Goal: Complete application form

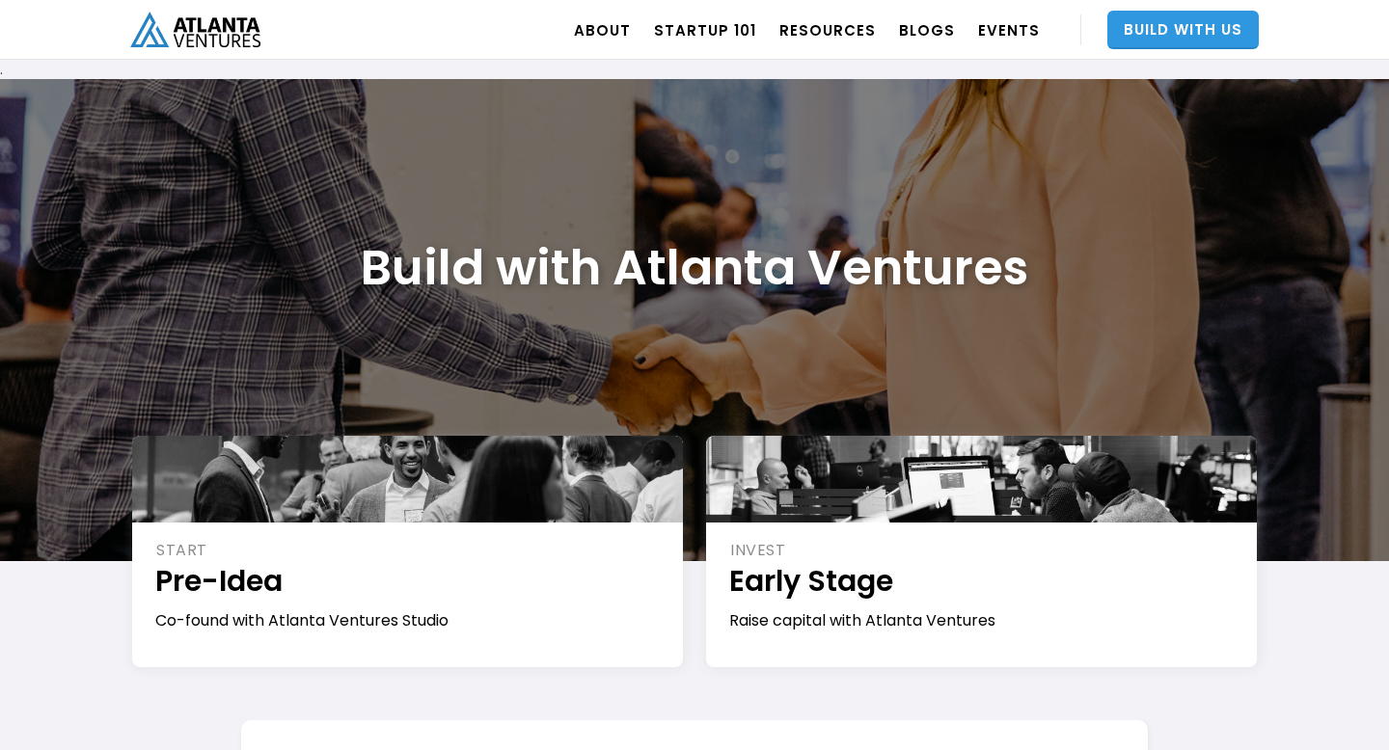
click at [1200, 24] on link "Build With Us" at bounding box center [1182, 30] width 151 height 39
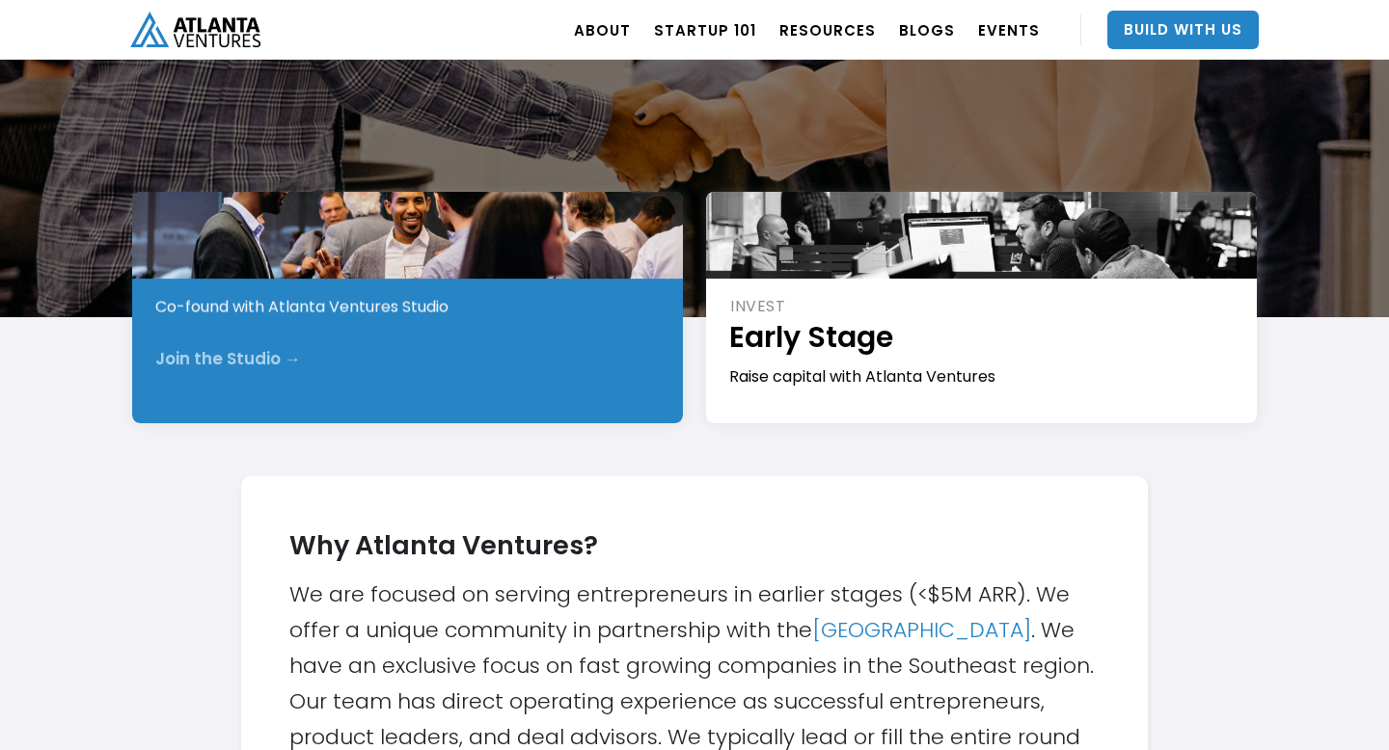
scroll to position [259, 0]
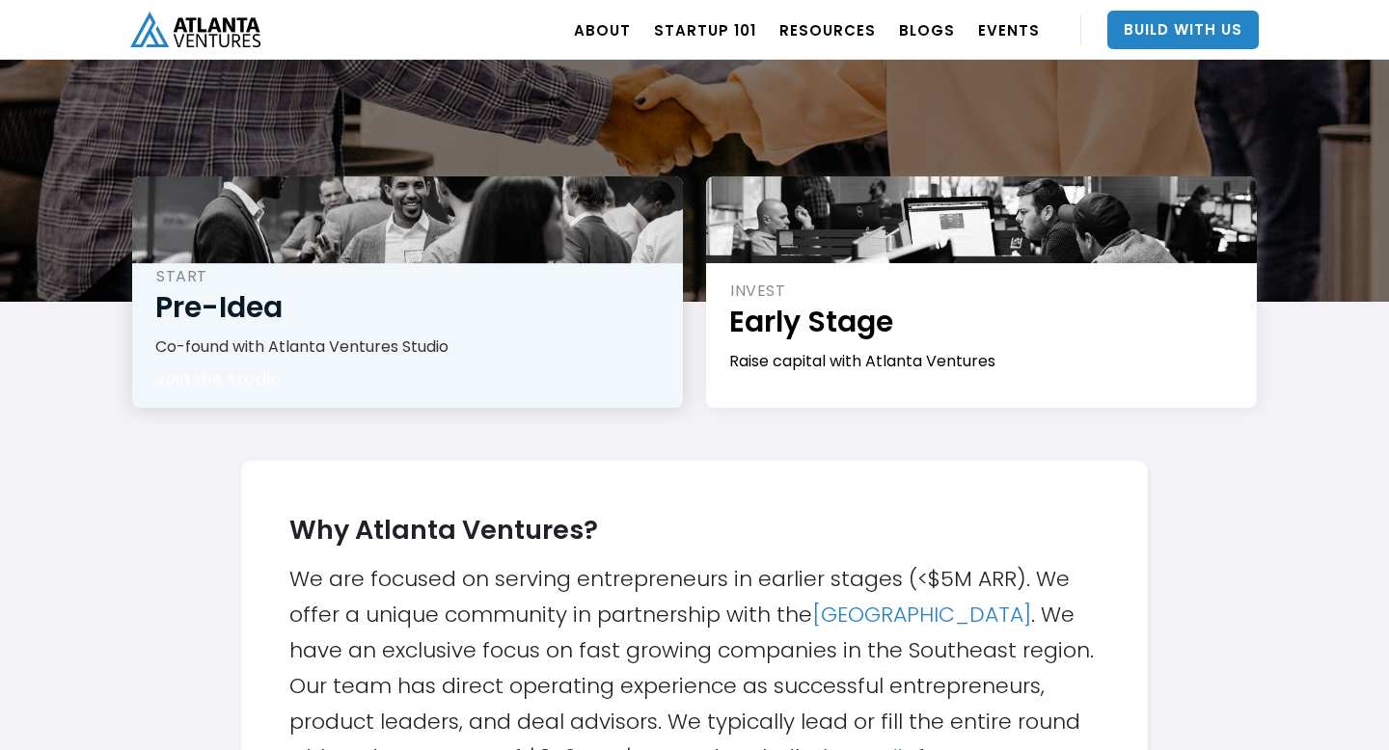
click at [532, 370] on div "START Pre-Idea Co-found with Atlanta Ventures Studio Join the Studio →" at bounding box center [407, 292] width 551 height 231
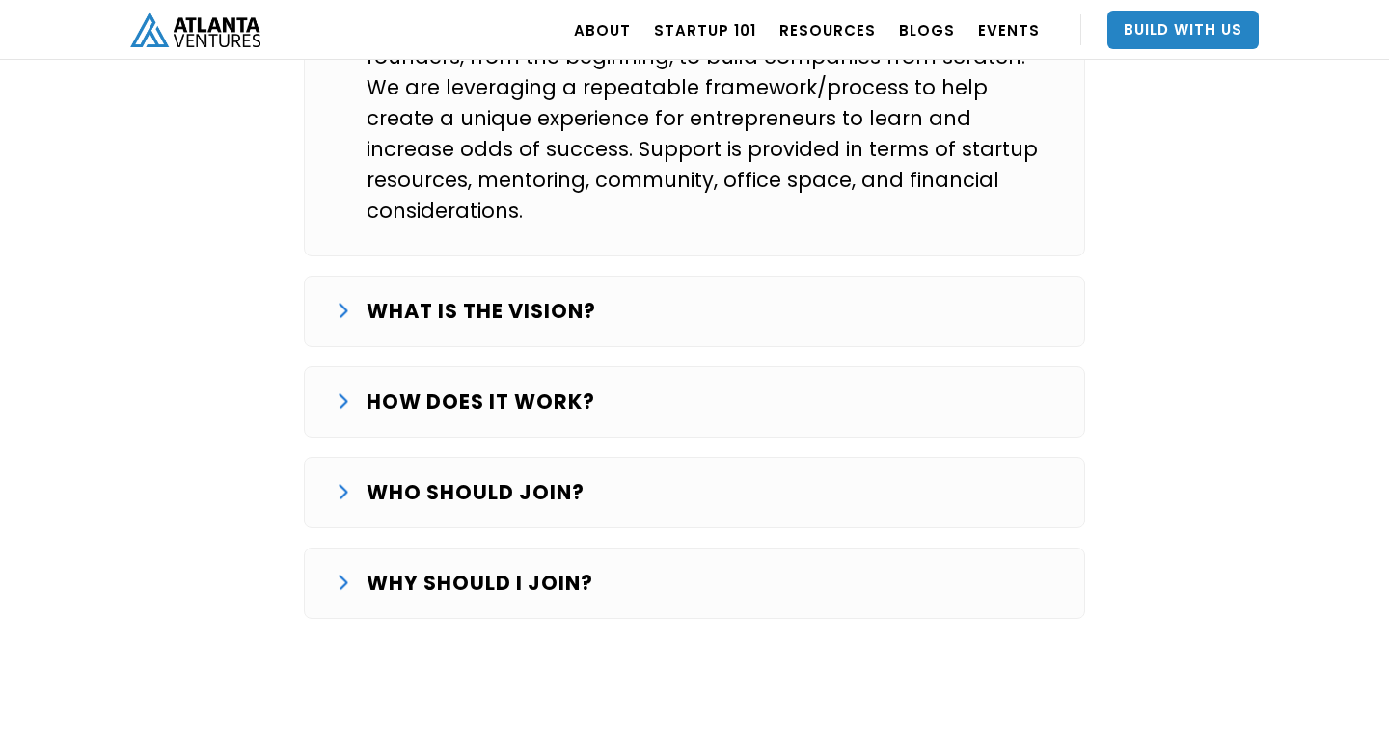
scroll to position [3167, 0]
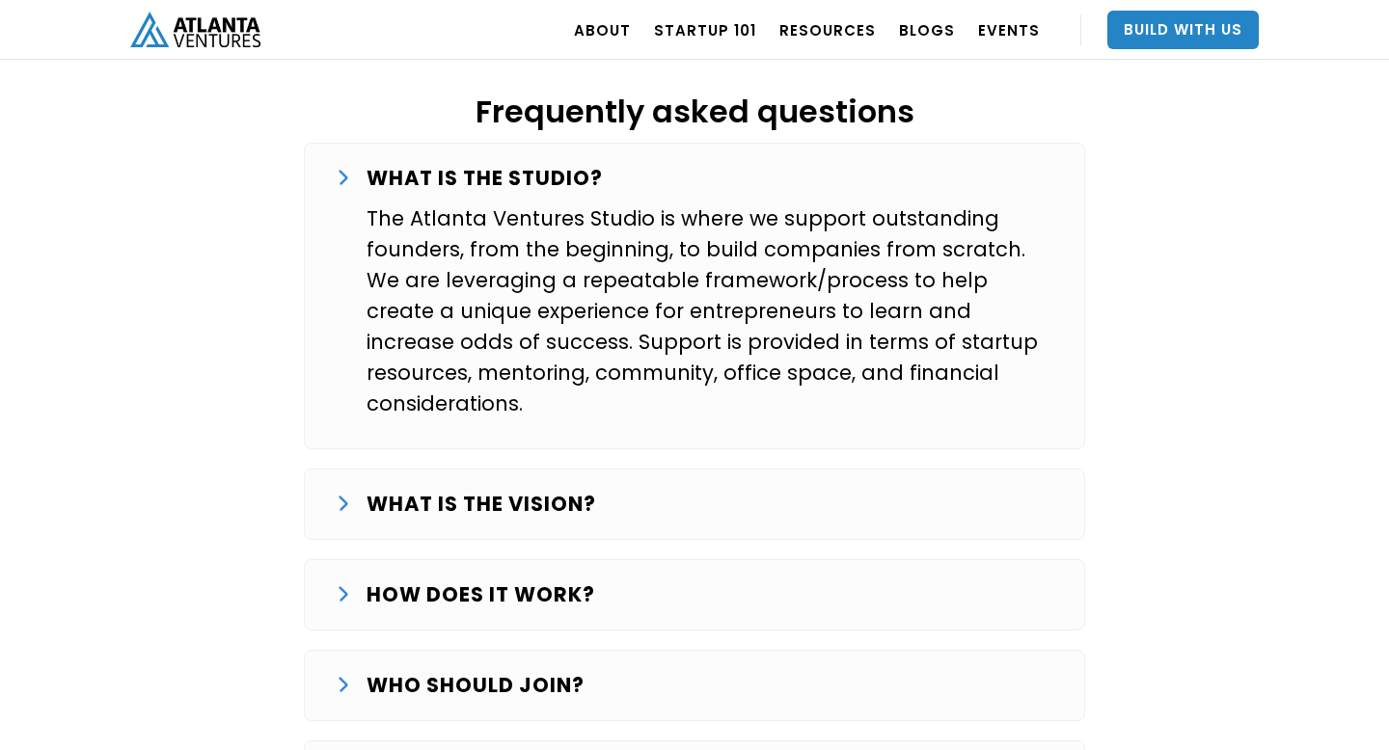
click at [772, 469] on div "WHAT IS THE VISION? Our goal is to systematically start and grow successful com…" at bounding box center [694, 504] width 781 height 71
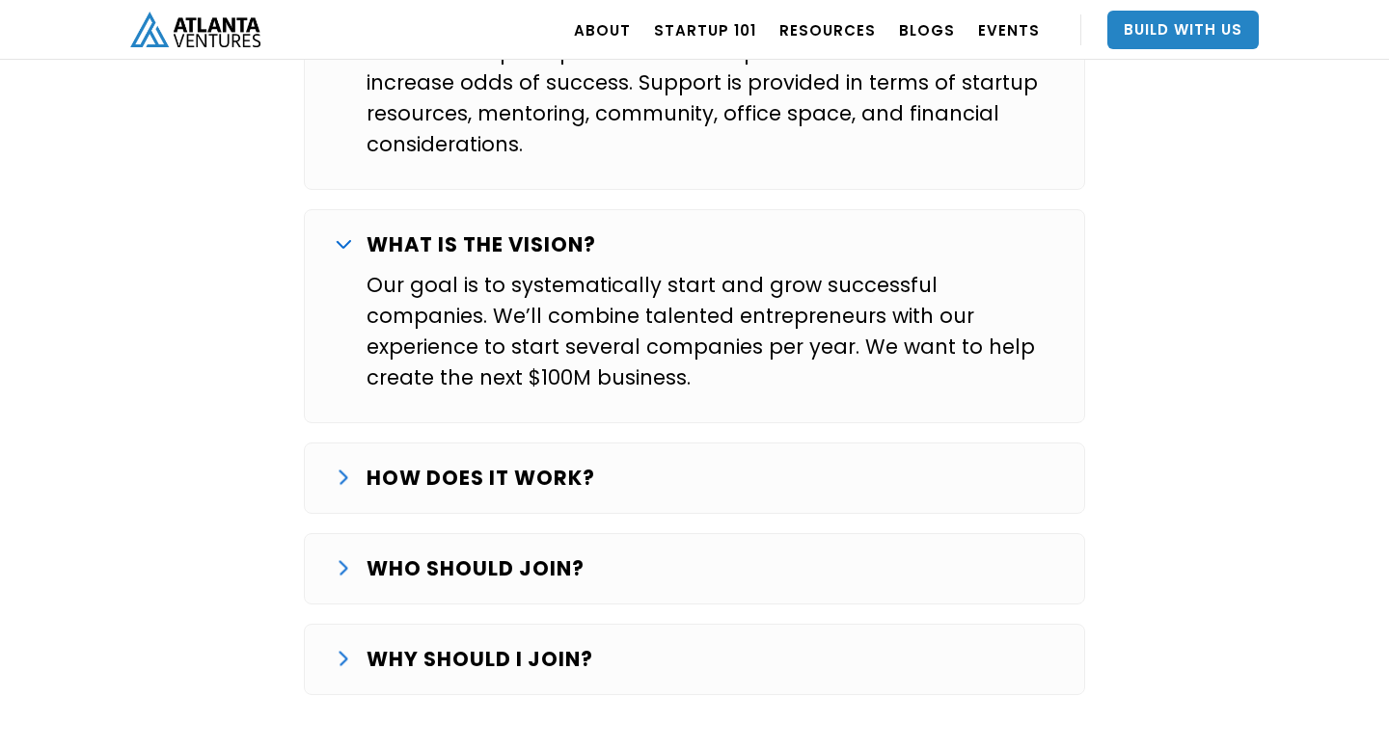
scroll to position [3432, 0]
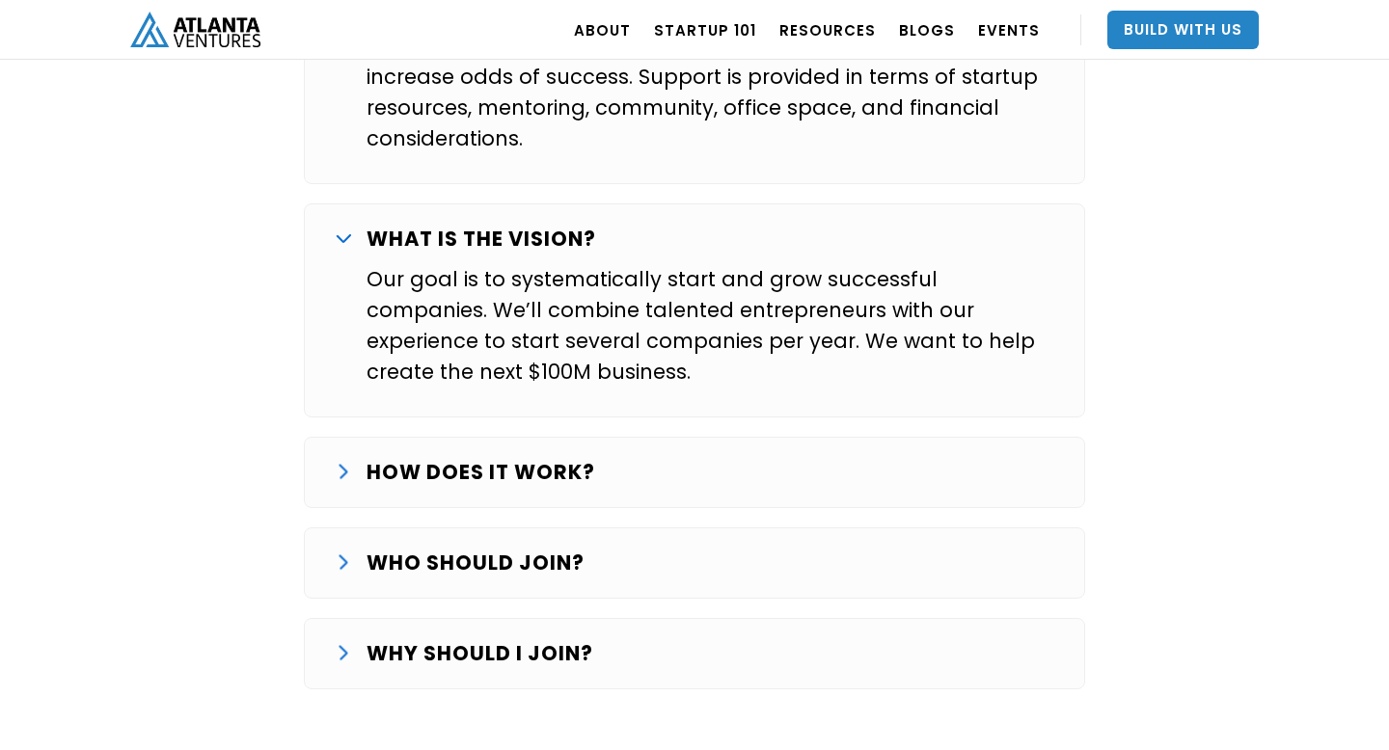
click at [763, 457] on div "HOW DOES IT WORK?" at bounding box center [695, 472] width 718 height 31
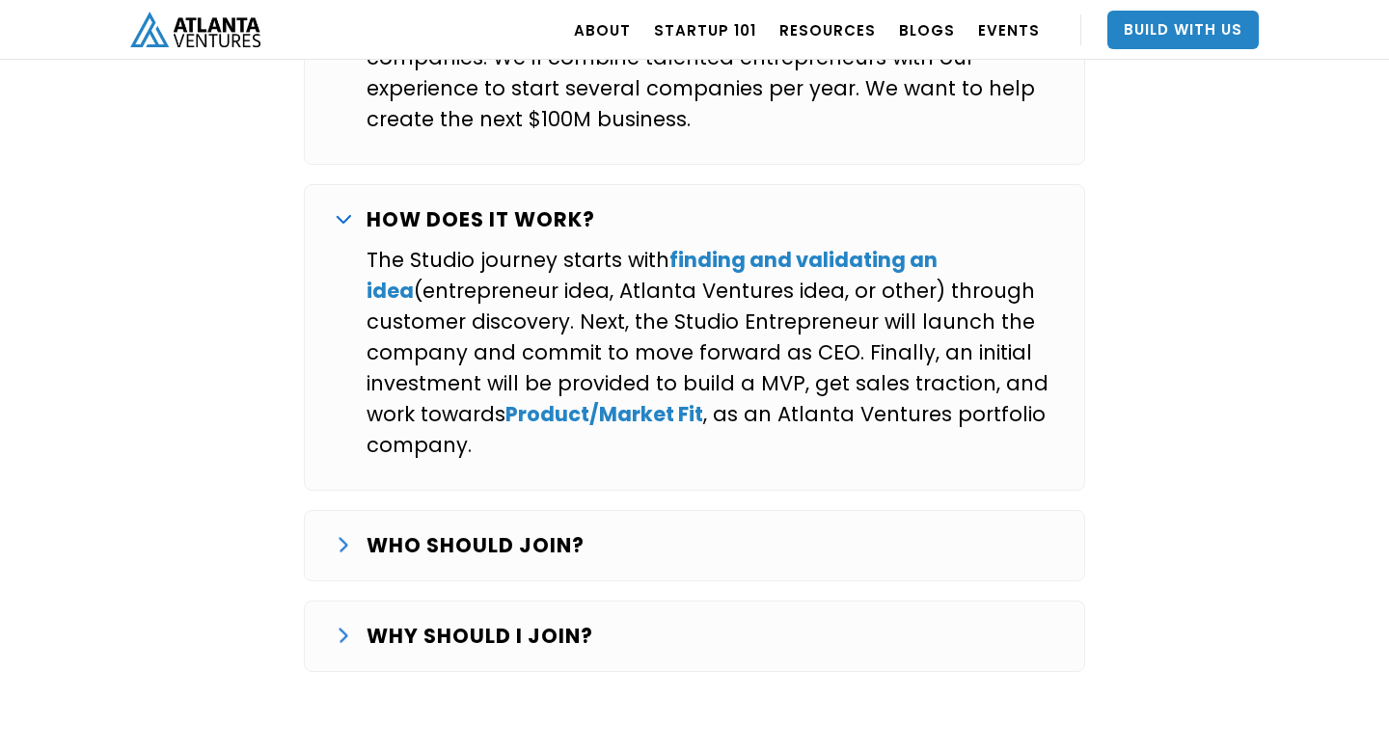
scroll to position [3689, 0]
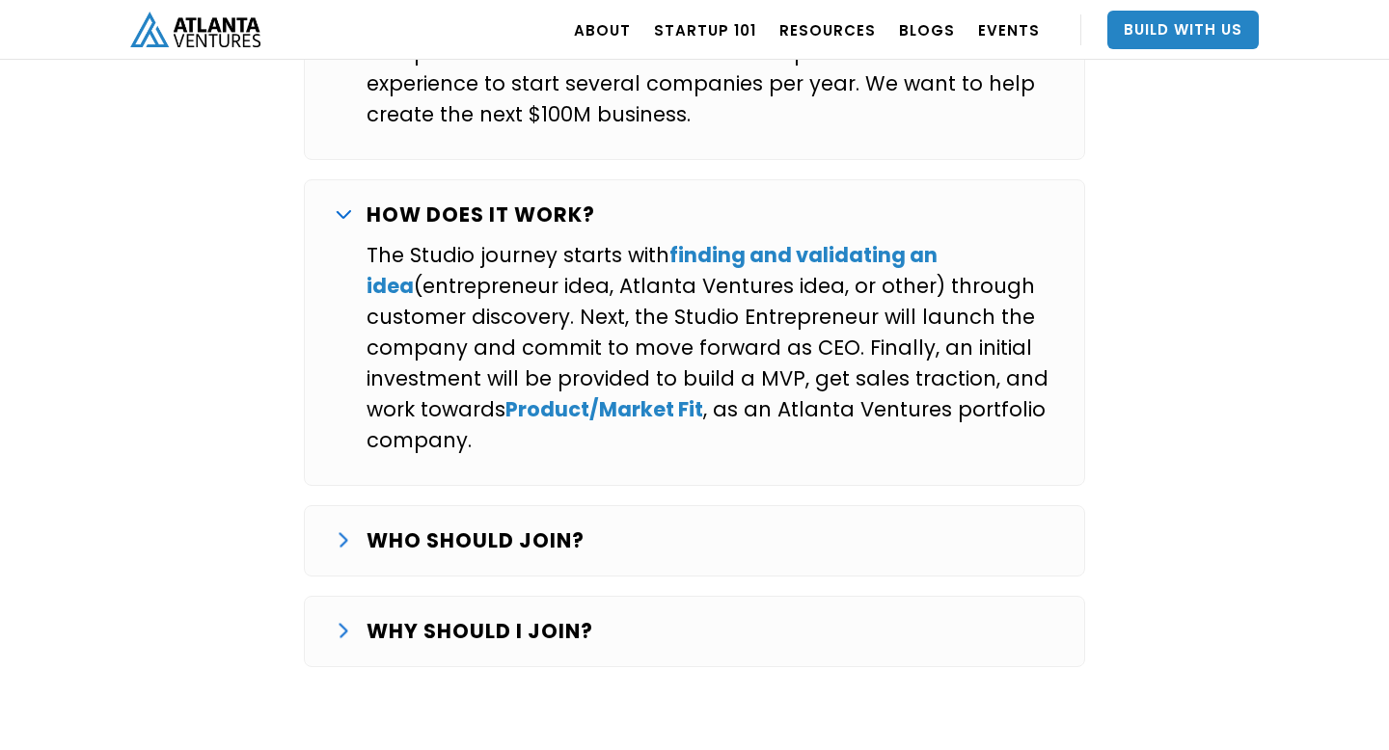
click at [731, 526] on div "WHO SHOULD JOIN?" at bounding box center [695, 541] width 718 height 31
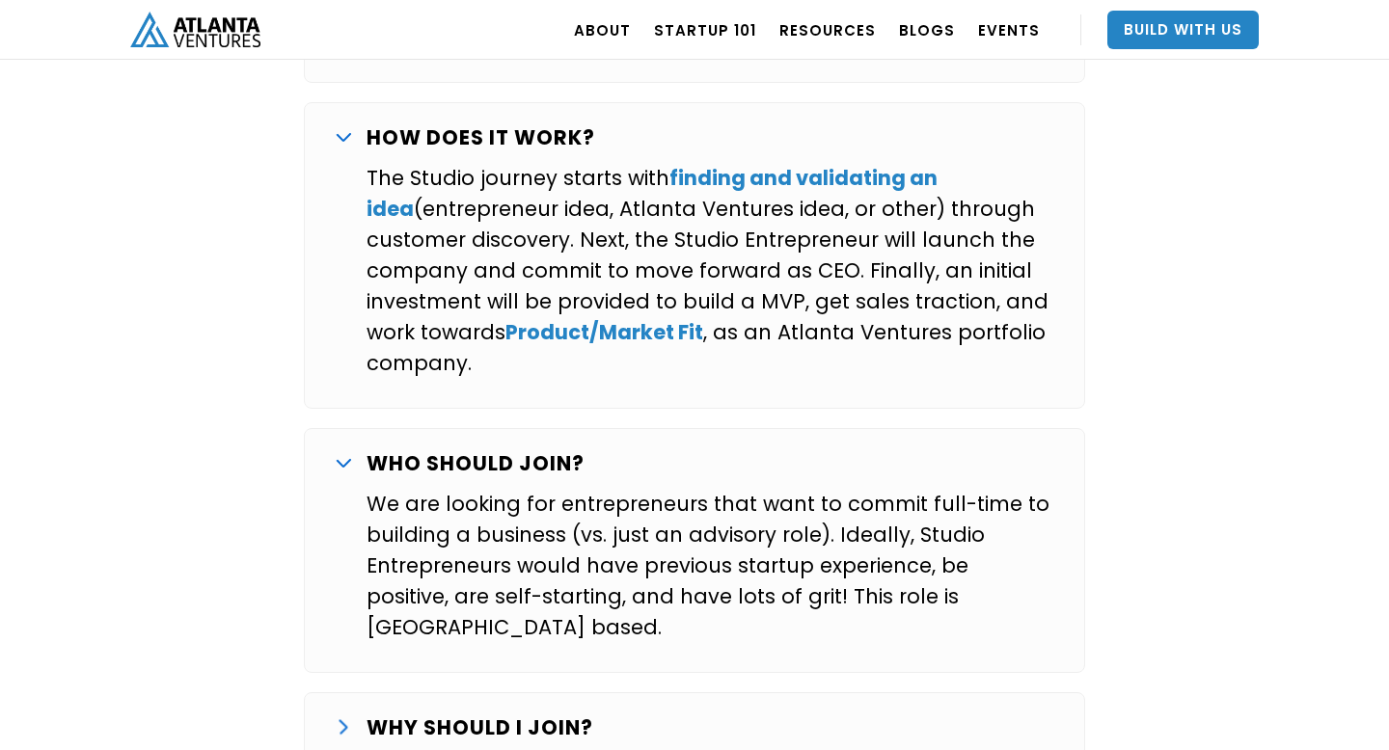
scroll to position [3769, 0]
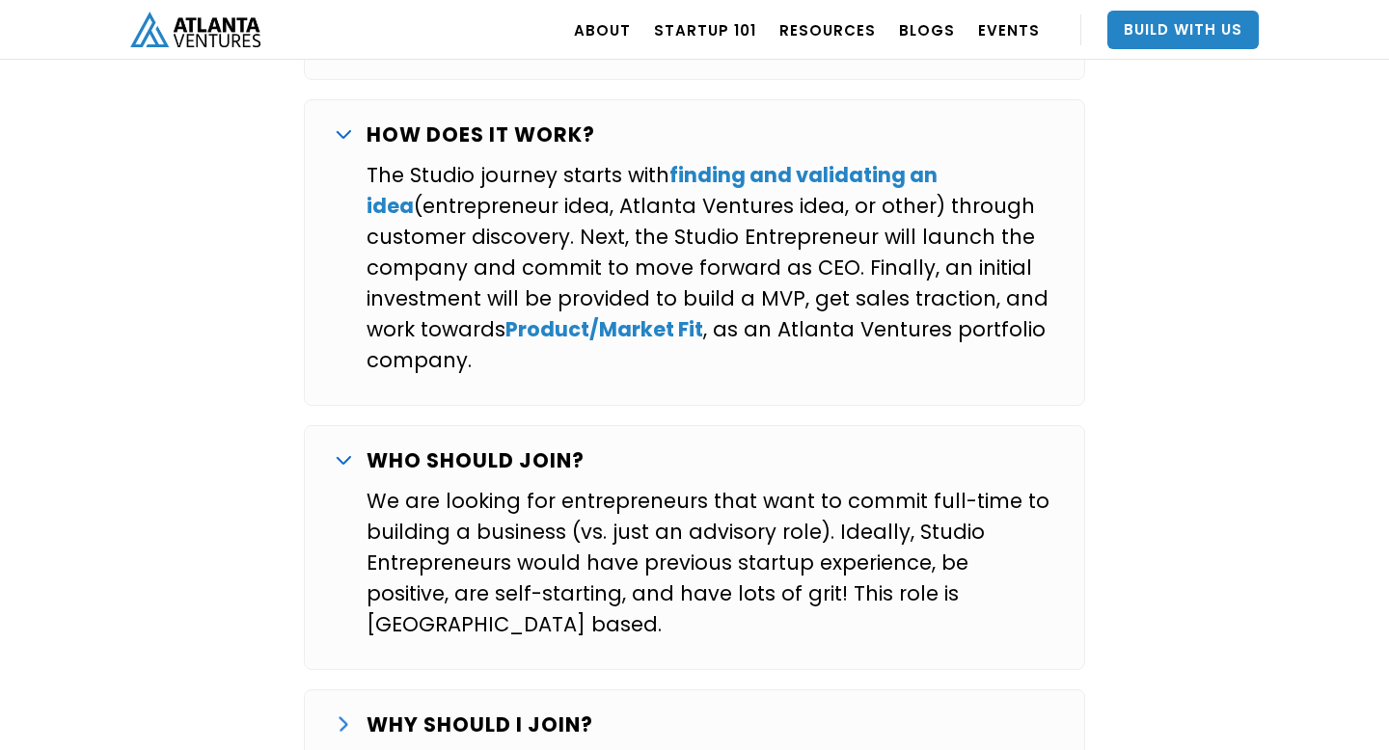
click at [656, 690] on div "WHY SHOULD I JOIN? Over the last several years we’ve worked with a number of ex…" at bounding box center [694, 725] width 781 height 71
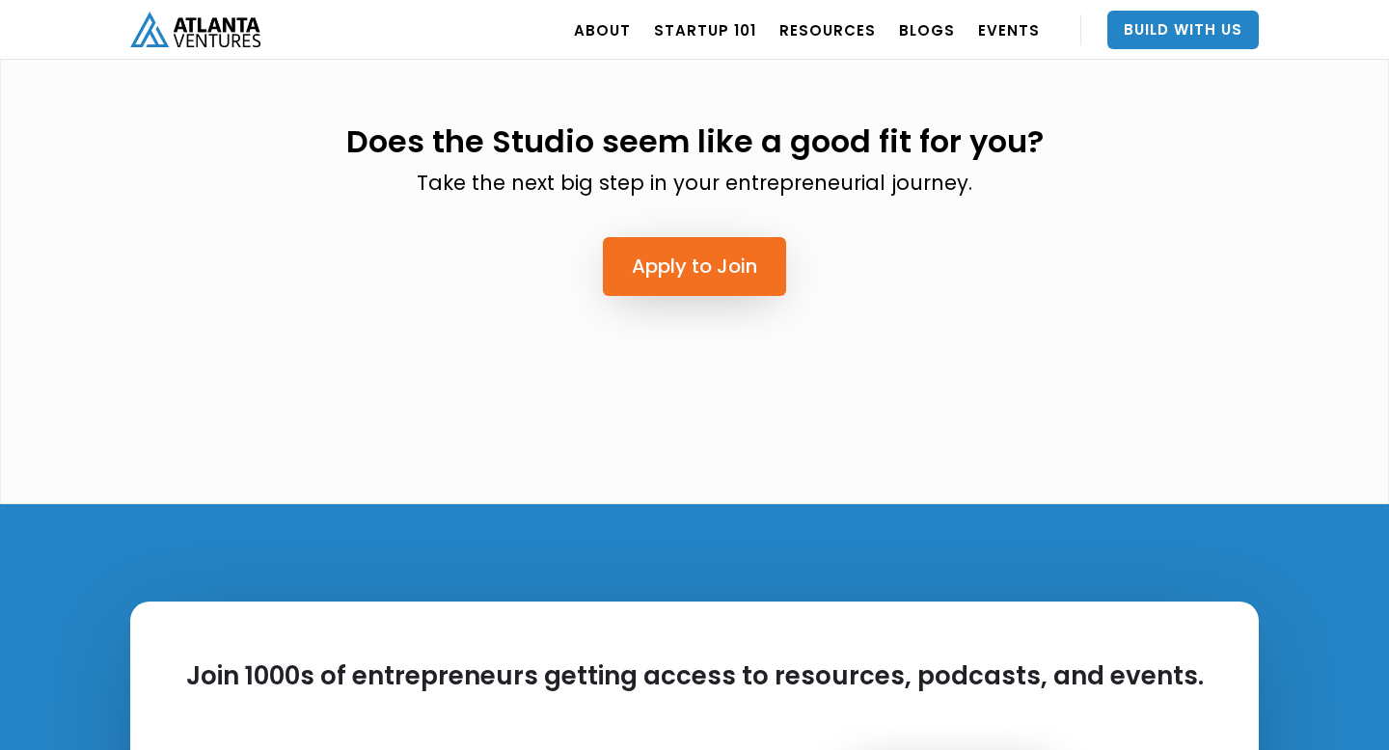
scroll to position [5472, 0]
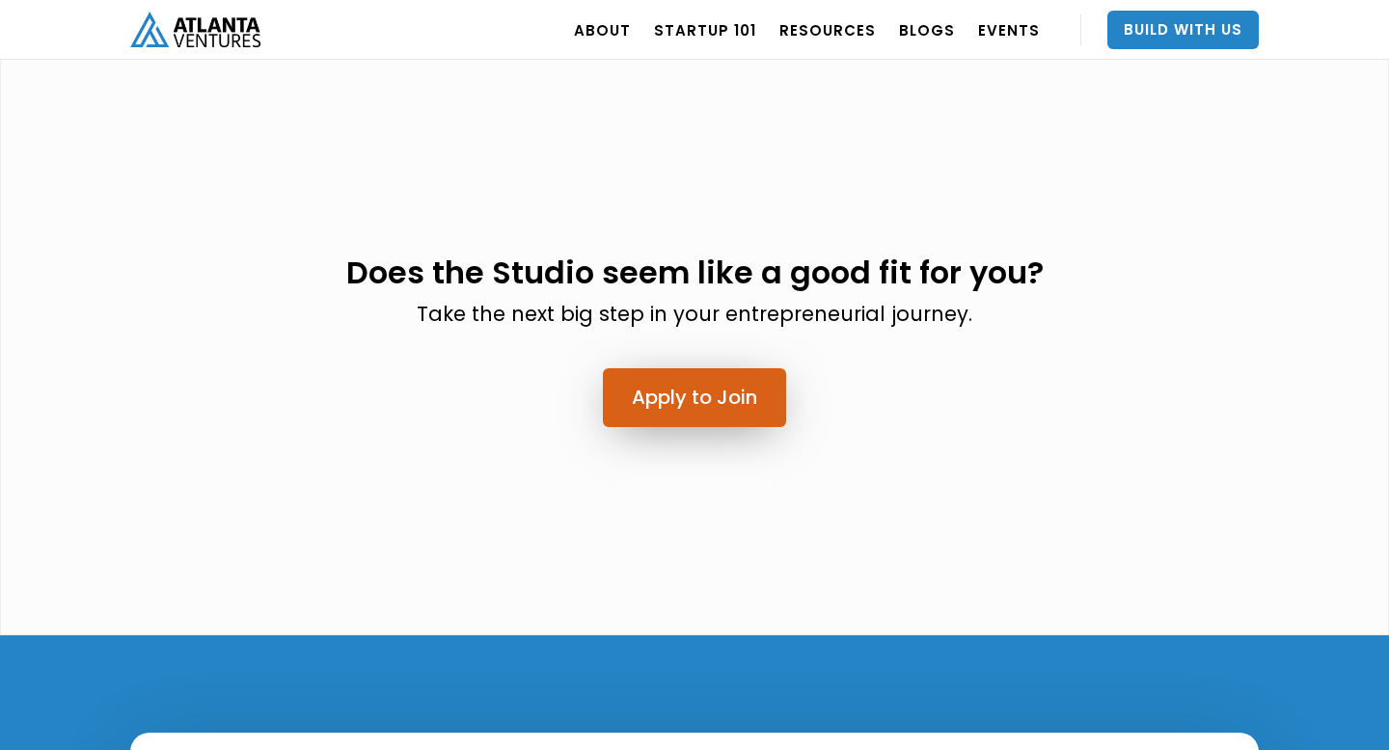
click at [700, 368] on link "Apply to Join" at bounding box center [694, 397] width 183 height 59
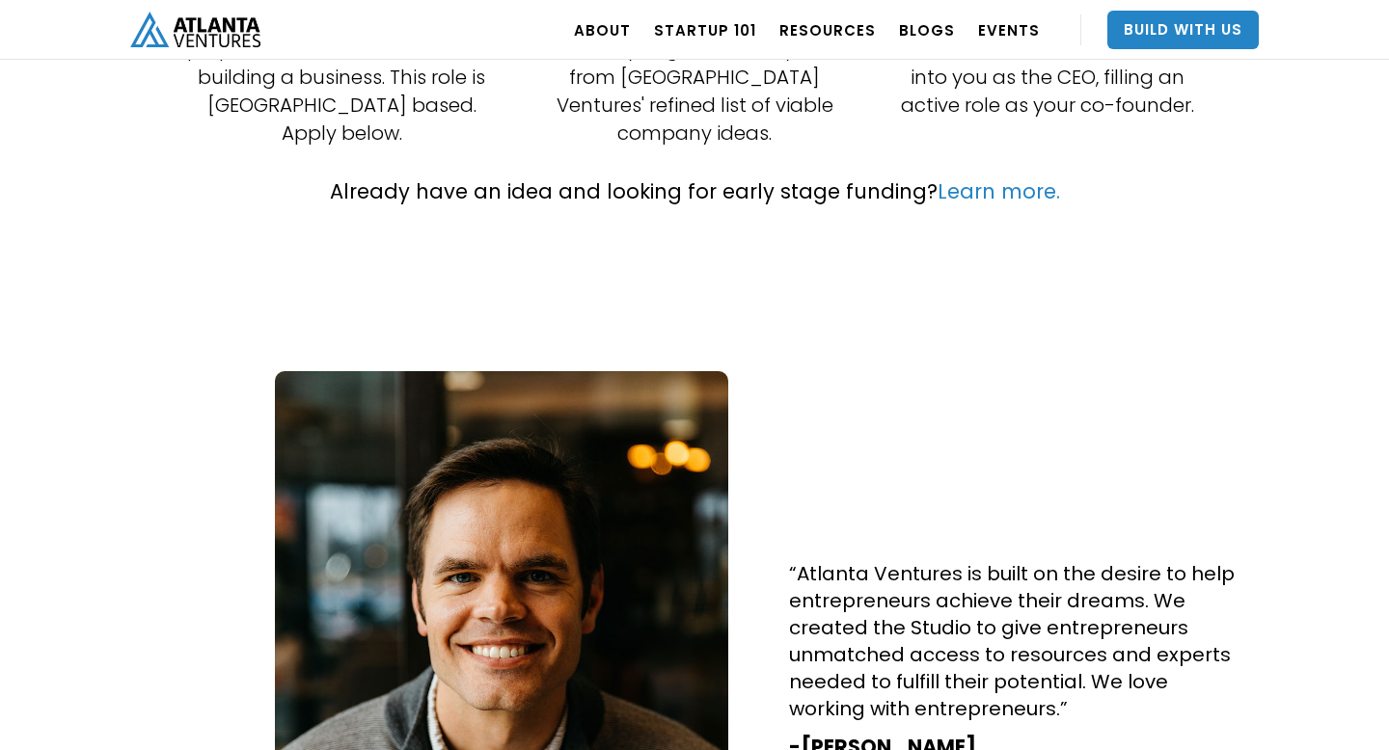
scroll to position [0, 0]
